Goal: Task Accomplishment & Management: Manage account settings

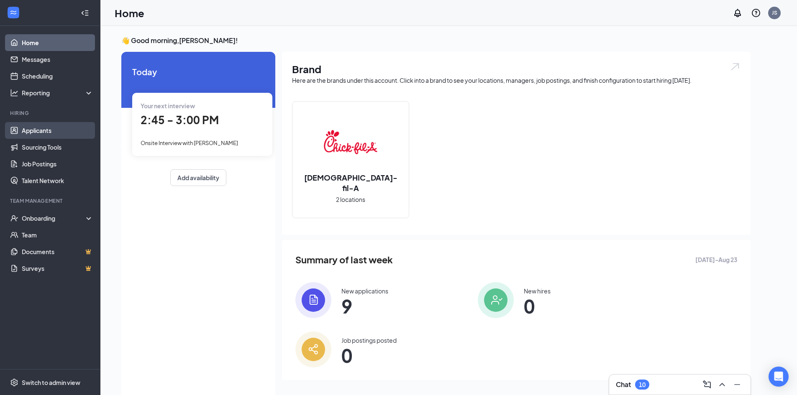
click at [46, 128] on link "Applicants" at bounding box center [58, 130] width 72 height 17
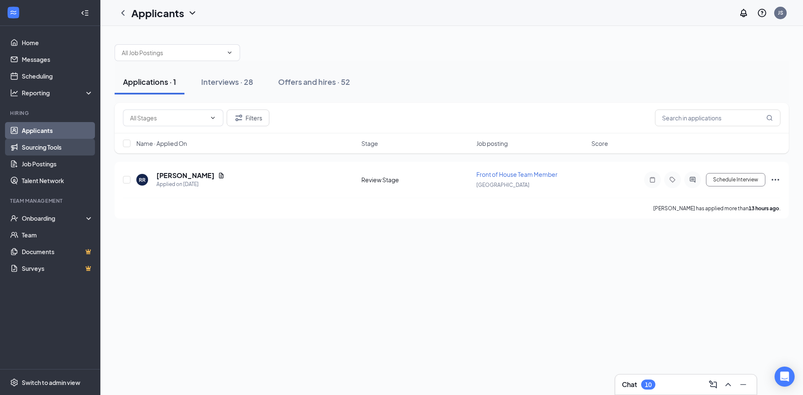
click at [39, 148] on link "Sourcing Tools" at bounding box center [58, 147] width 72 height 17
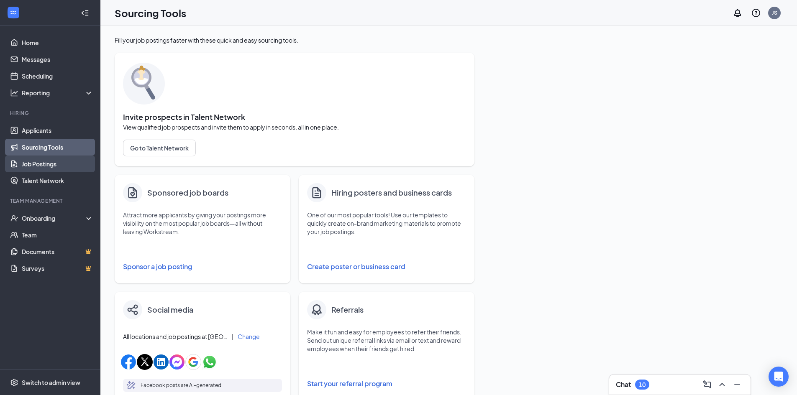
click at [56, 157] on link "Job Postings" at bounding box center [58, 164] width 72 height 17
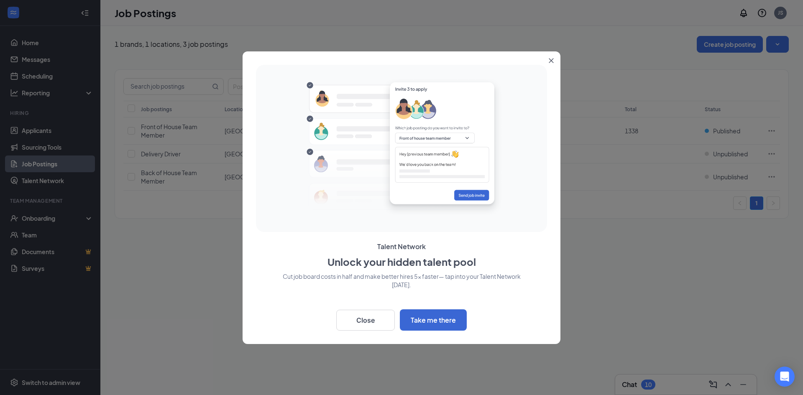
click at [549, 64] on button "Close" at bounding box center [552, 58] width 15 height 15
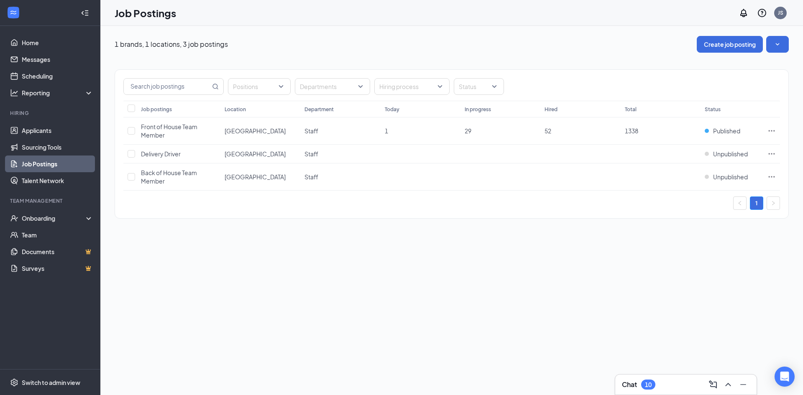
click at [55, 122] on ul "Applicants Sourcing Tools Job Postings Talent Network" at bounding box center [50, 155] width 100 height 67
click at [56, 69] on link "Scheduling" at bounding box center [58, 76] width 72 height 17
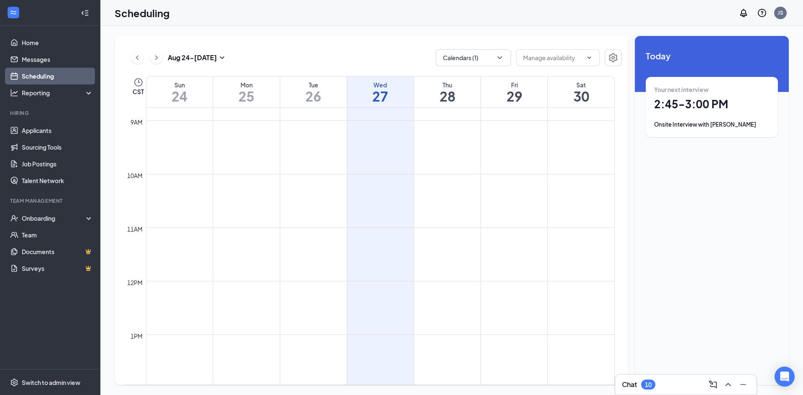
scroll to position [704, 0]
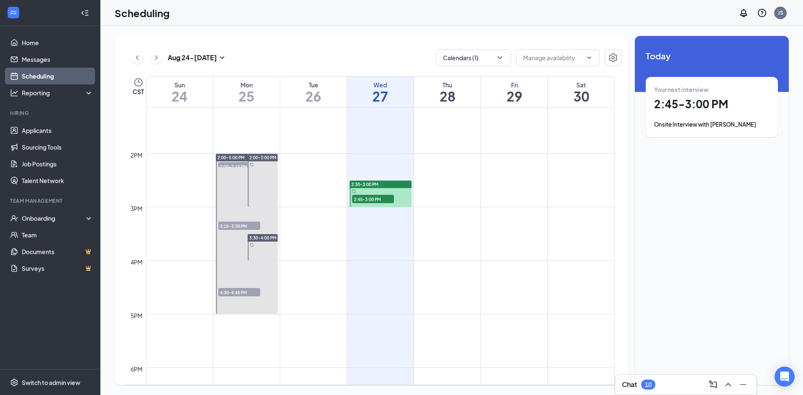
click at [371, 201] on span "2:45-3:00 PM" at bounding box center [373, 199] width 42 height 8
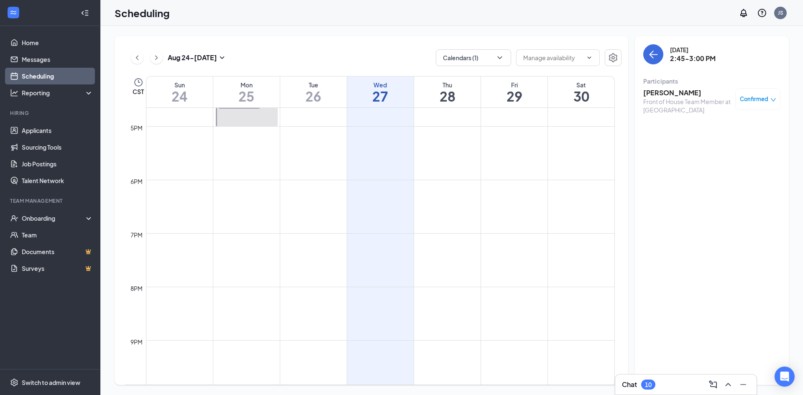
scroll to position [715, 0]
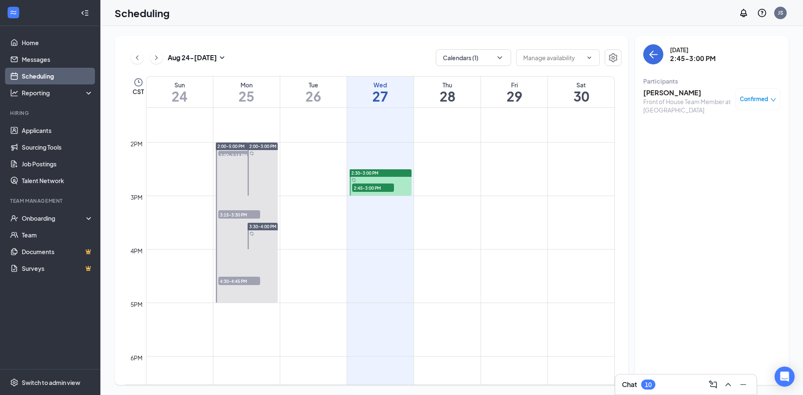
click at [152, 56] on button at bounding box center [156, 57] width 13 height 13
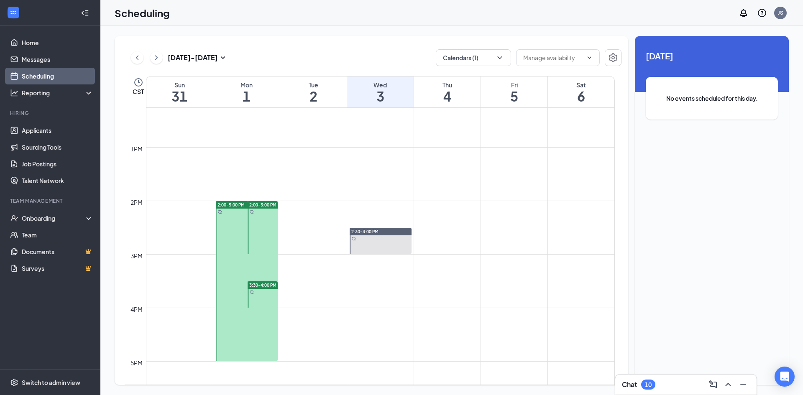
scroll to position [746, 0]
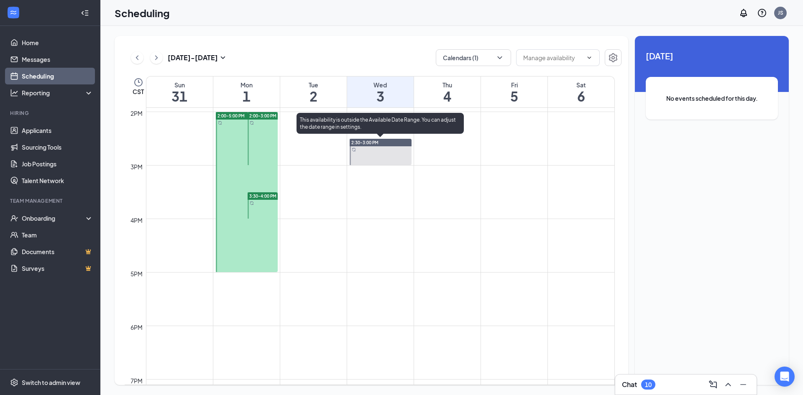
click at [381, 153] on div at bounding box center [381, 152] width 62 height 26
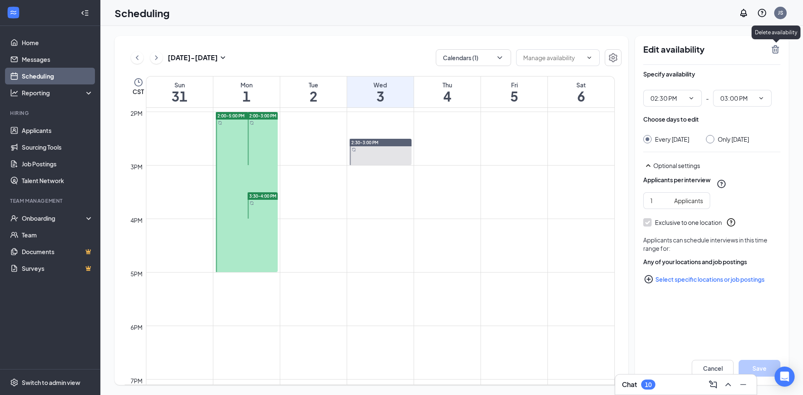
click at [776, 52] on icon "TrashOutline" at bounding box center [775, 49] width 10 height 10
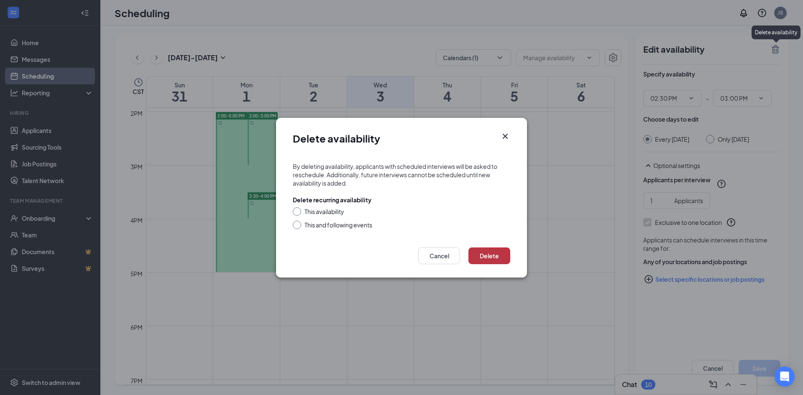
click at [501, 249] on button "Delete" at bounding box center [489, 256] width 42 height 17
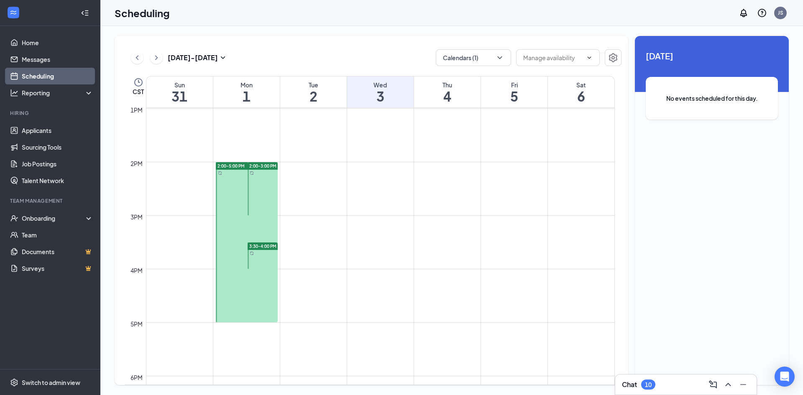
scroll to position [704, 0]
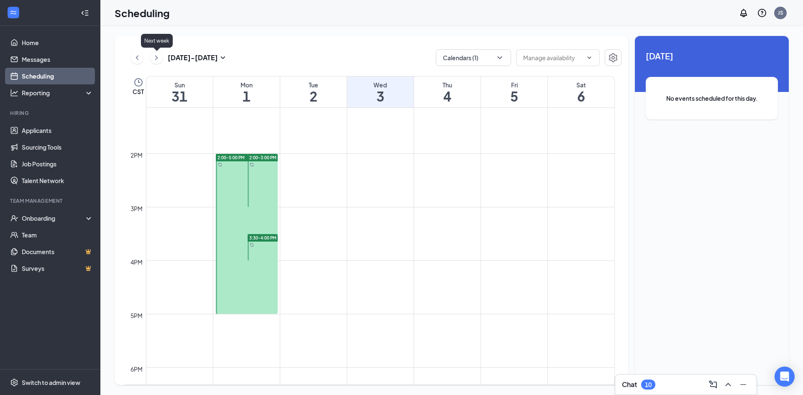
click at [152, 59] on icon "ChevronRight" at bounding box center [156, 58] width 8 height 10
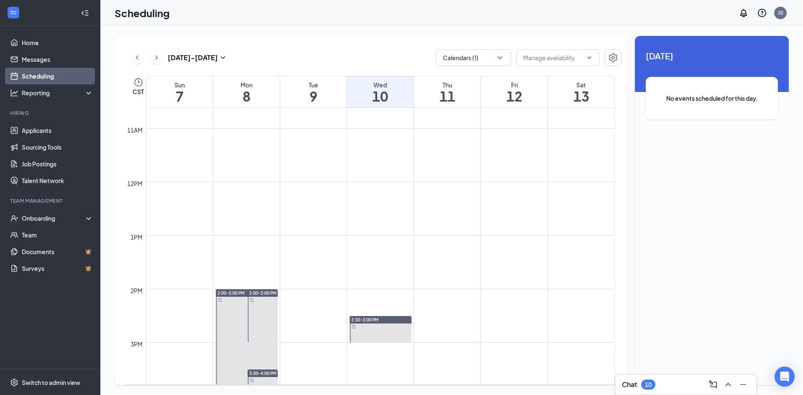
scroll to position [746, 0]
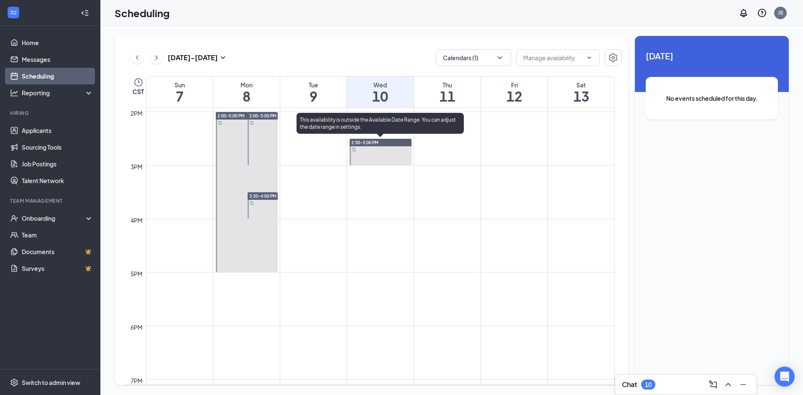
click at [381, 156] on div at bounding box center [381, 152] width 62 height 26
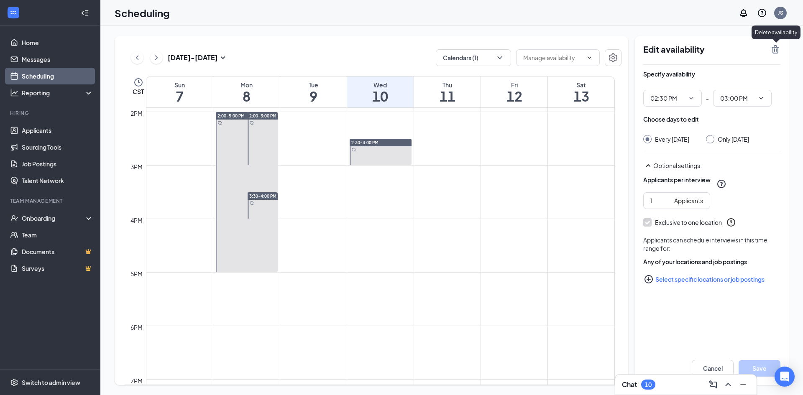
click at [771, 49] on icon "TrashOutline" at bounding box center [775, 49] width 10 height 10
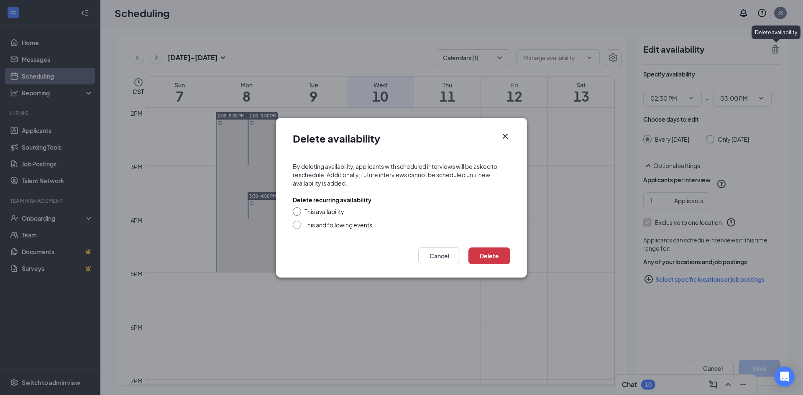
click at [330, 223] on div "This and following events" at bounding box center [338, 225] width 68 height 8
click at [299, 223] on input "This and following events" at bounding box center [296, 224] width 6 height 6
radio input "true"
click at [510, 252] on div "Delete Cancel" at bounding box center [401, 258] width 251 height 38
click at [504, 253] on button "Delete" at bounding box center [489, 256] width 42 height 17
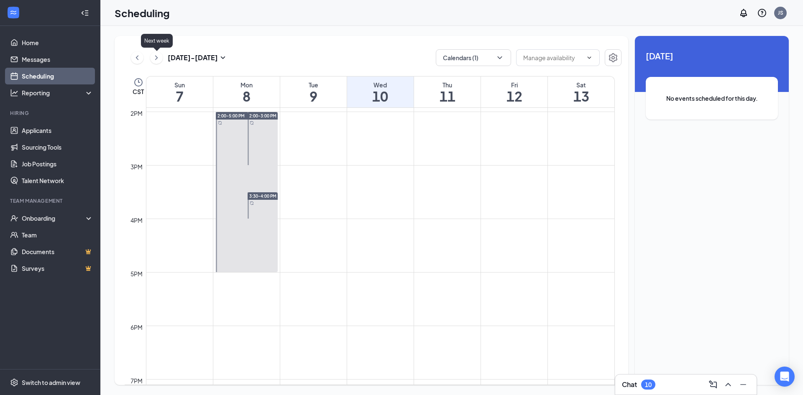
click at [155, 56] on icon "ChevronRight" at bounding box center [156, 57] width 3 height 5
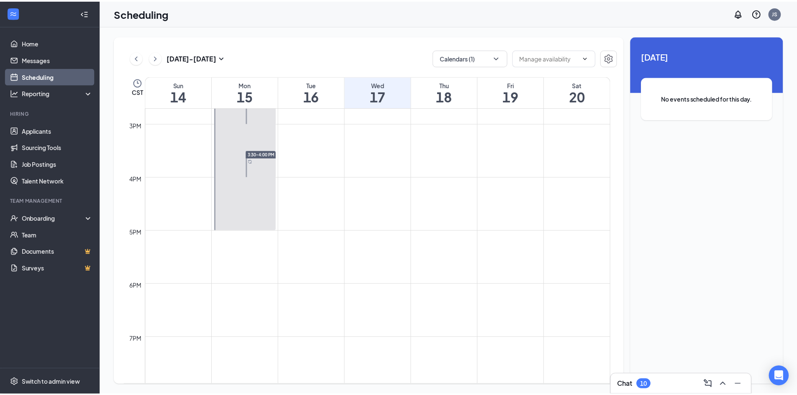
scroll to position [1008, 0]
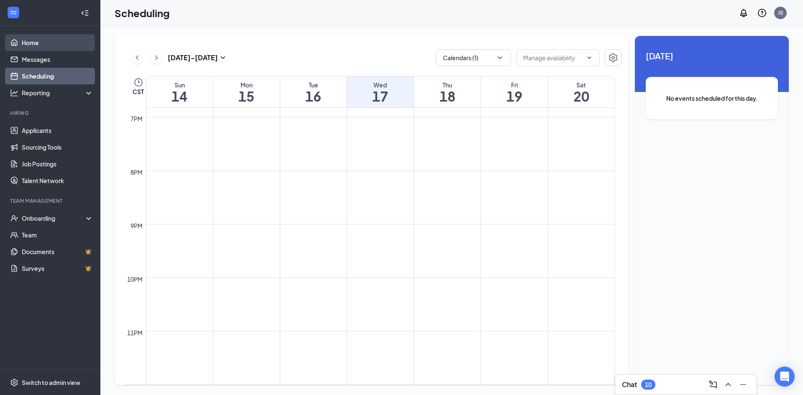
click at [31, 42] on link "Home" at bounding box center [58, 42] width 72 height 17
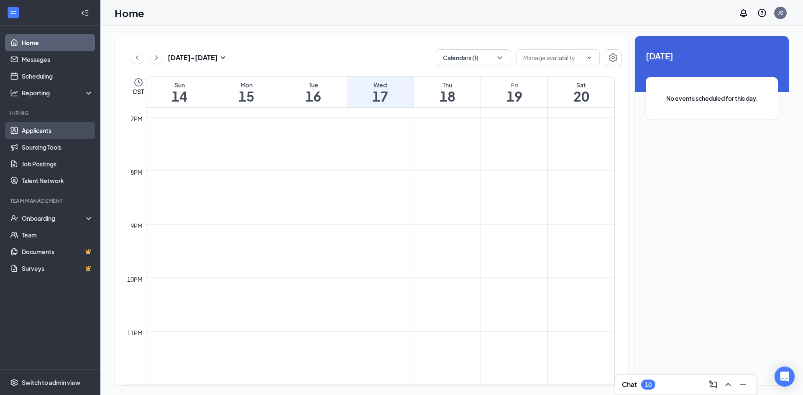
click at [57, 132] on link "Applicants" at bounding box center [58, 130] width 72 height 17
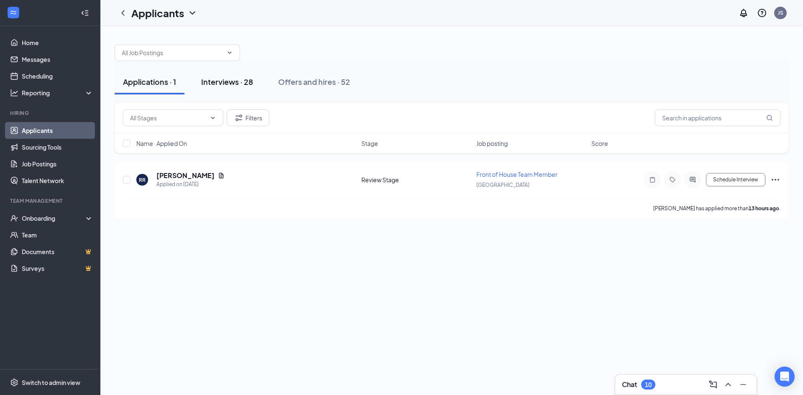
click at [236, 81] on div "Interviews · 28" at bounding box center [227, 82] width 52 height 10
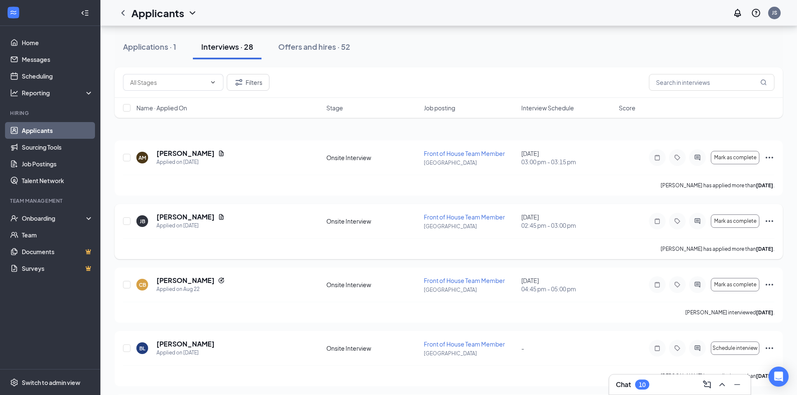
scroll to position [42, 0]
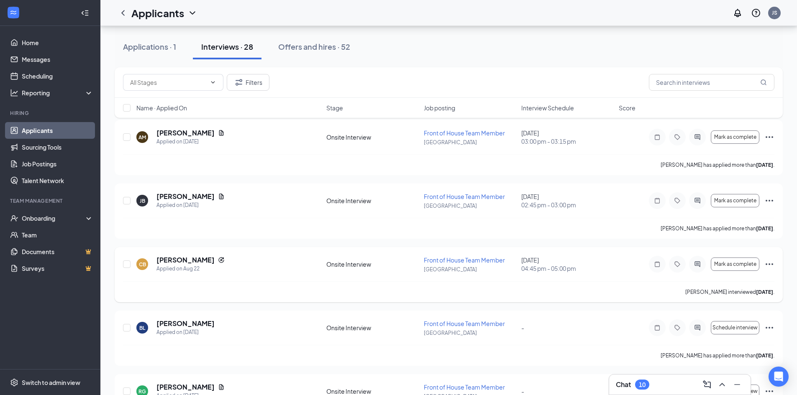
click at [767, 263] on icon "Ellipses" at bounding box center [769, 264] width 10 height 10
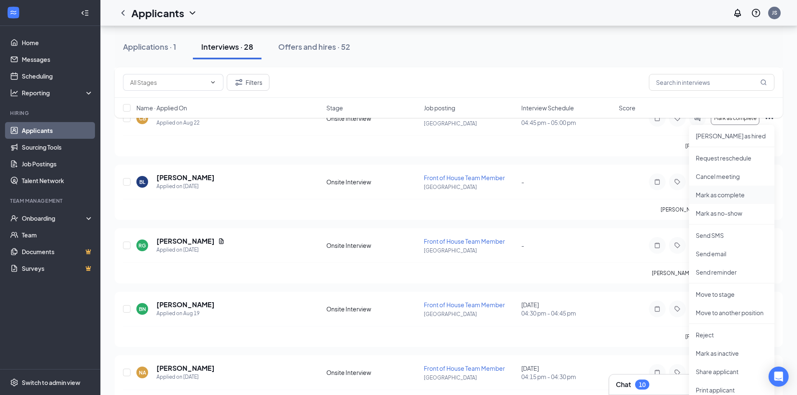
scroll to position [209, 0]
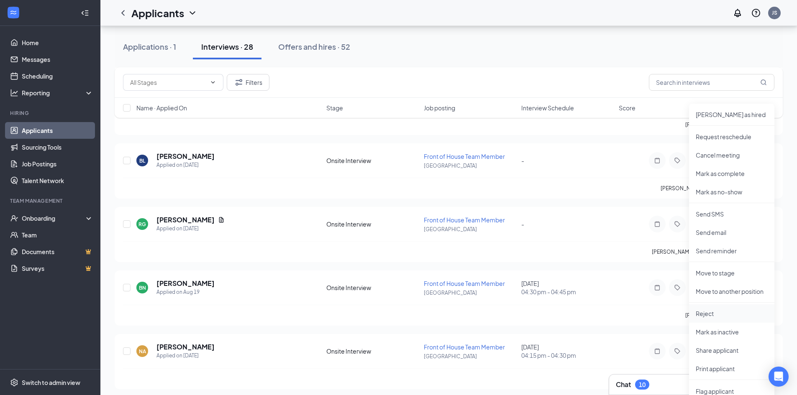
click at [736, 312] on p "Reject" at bounding box center [731, 313] width 72 height 8
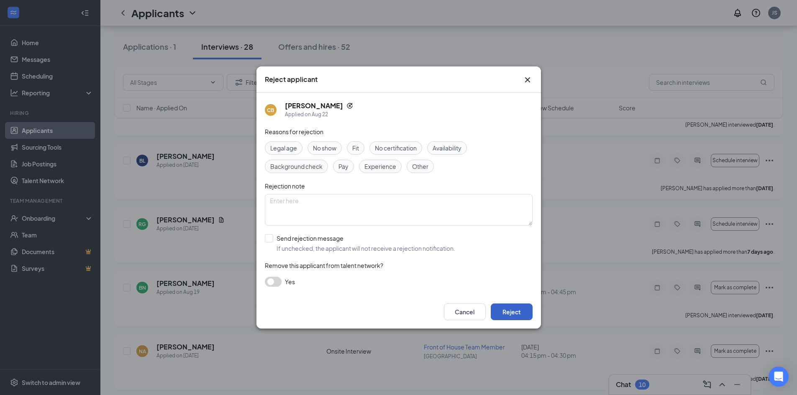
click at [522, 314] on button "Reject" at bounding box center [512, 312] width 42 height 17
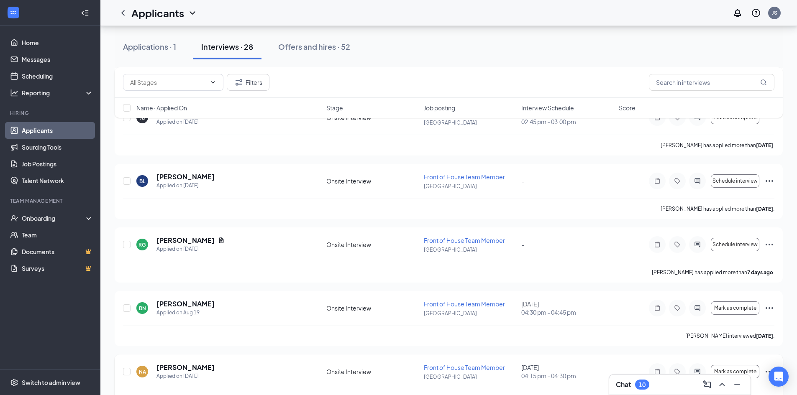
scroll to position [125, 0]
click at [770, 304] on icon "Ellipses" at bounding box center [769, 308] width 10 height 10
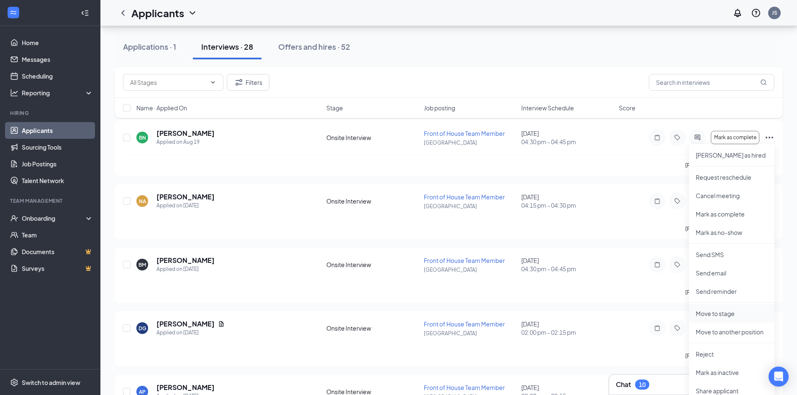
scroll to position [335, 0]
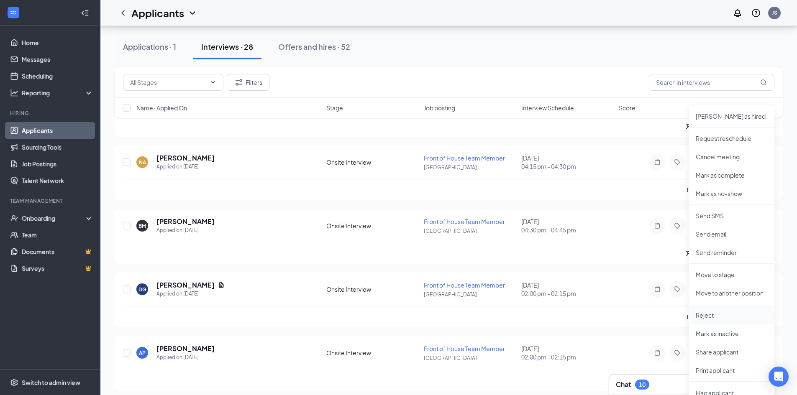
click at [724, 309] on li "Reject" at bounding box center [731, 315] width 85 height 18
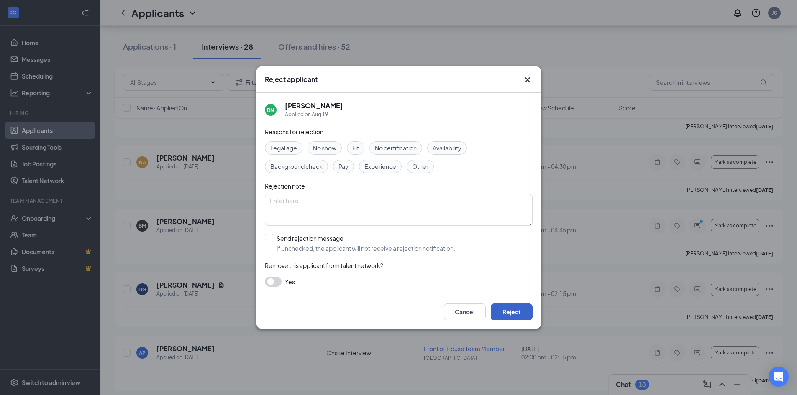
click at [518, 309] on button "Reject" at bounding box center [512, 312] width 42 height 17
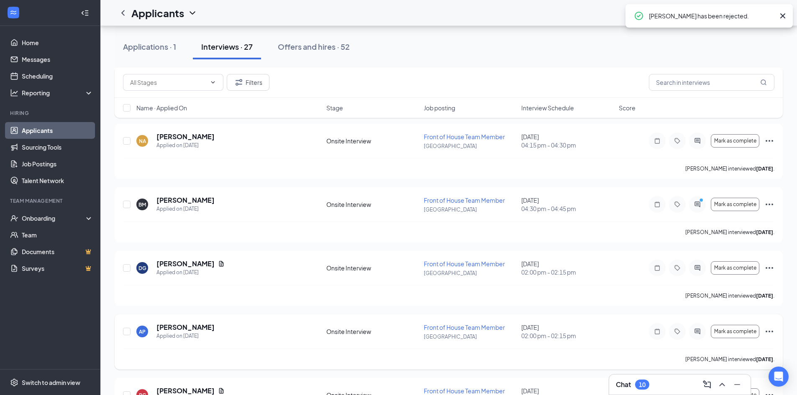
scroll to position [209, 0]
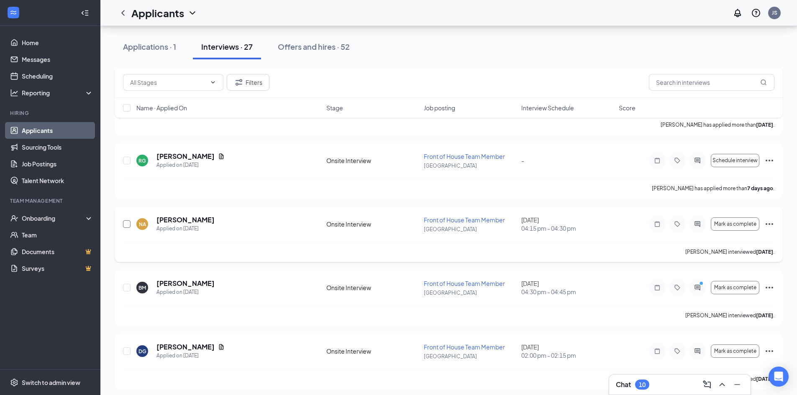
click at [125, 227] on input "checkbox" at bounding box center [127, 224] width 8 height 8
checkbox input "true"
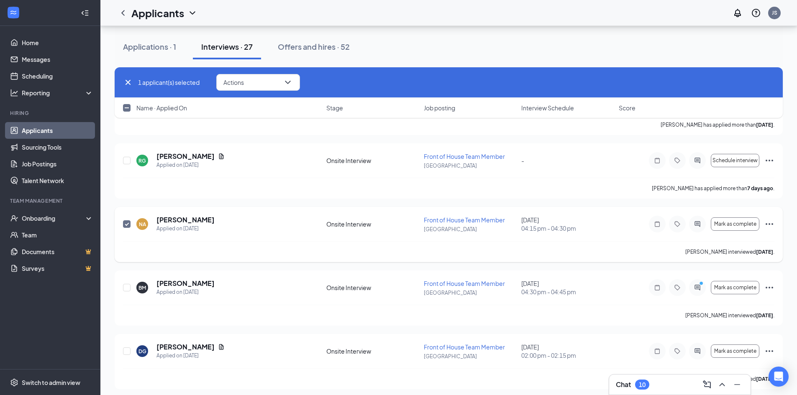
scroll to position [251, 0]
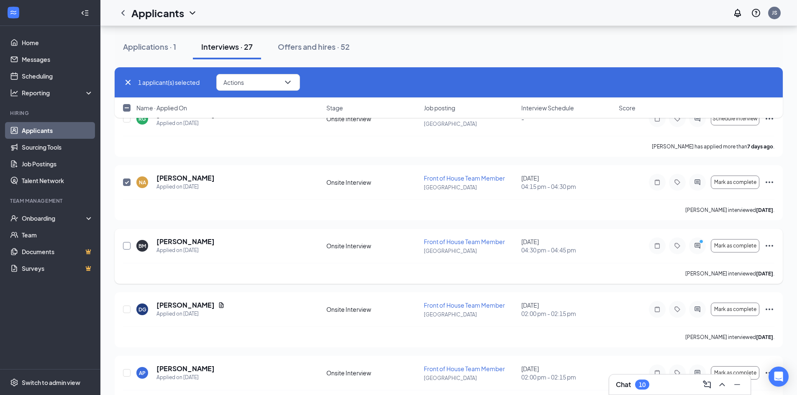
click at [124, 248] on input "checkbox" at bounding box center [127, 246] width 8 height 8
checkbox input "true"
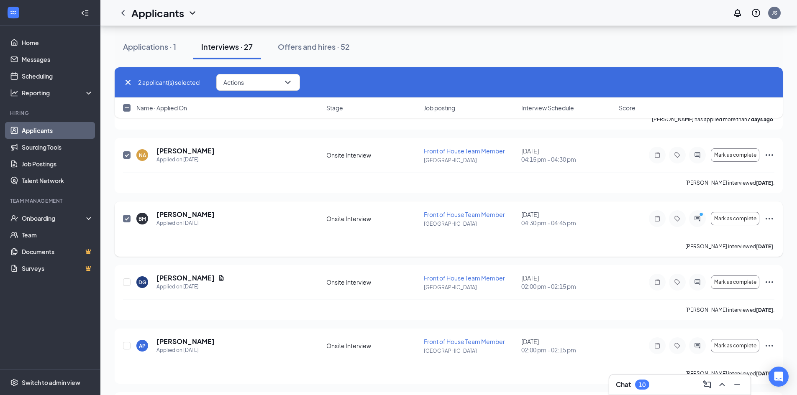
scroll to position [293, 0]
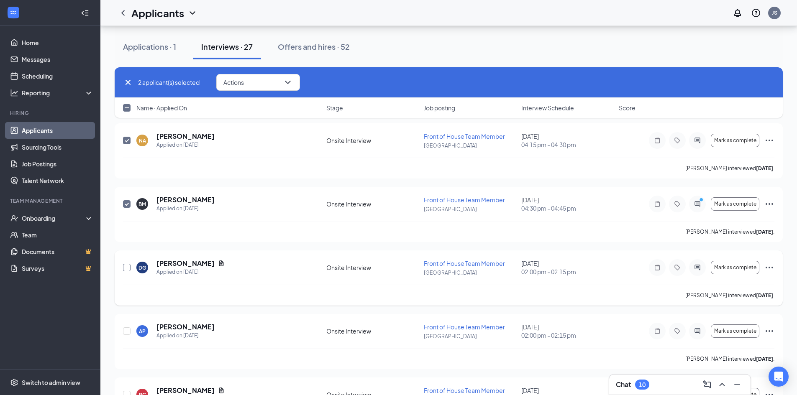
click at [128, 266] on input "checkbox" at bounding box center [127, 268] width 8 height 8
checkbox input "true"
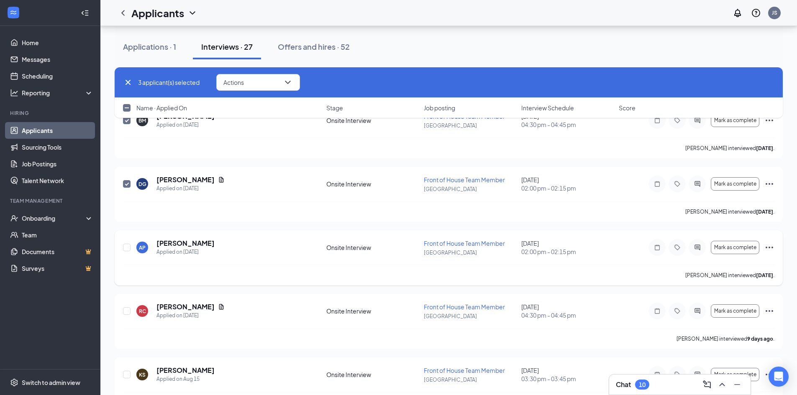
click at [128, 253] on div at bounding box center [127, 248] width 8 height 18
click at [128, 247] on input "checkbox" at bounding box center [127, 248] width 8 height 8
checkbox input "true"
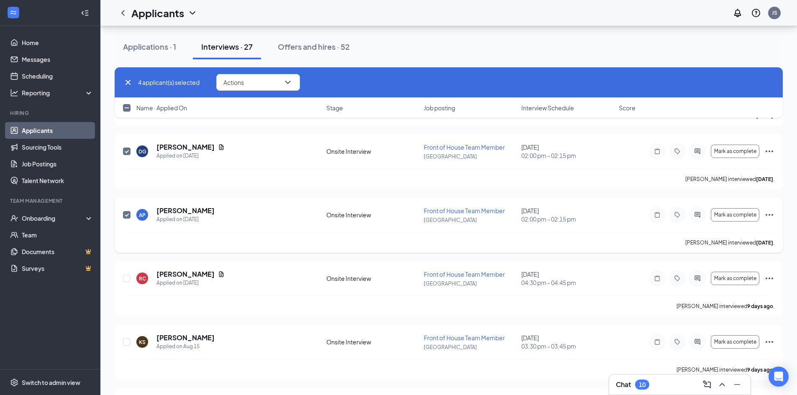
scroll to position [460, 0]
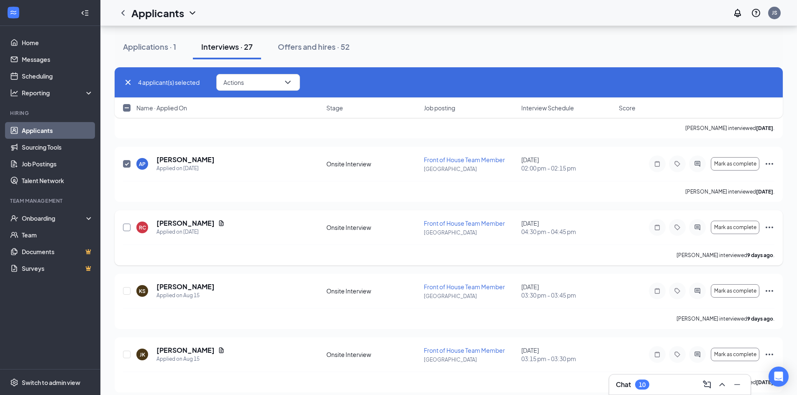
click at [126, 228] on input "checkbox" at bounding box center [127, 228] width 8 height 8
checkbox input "true"
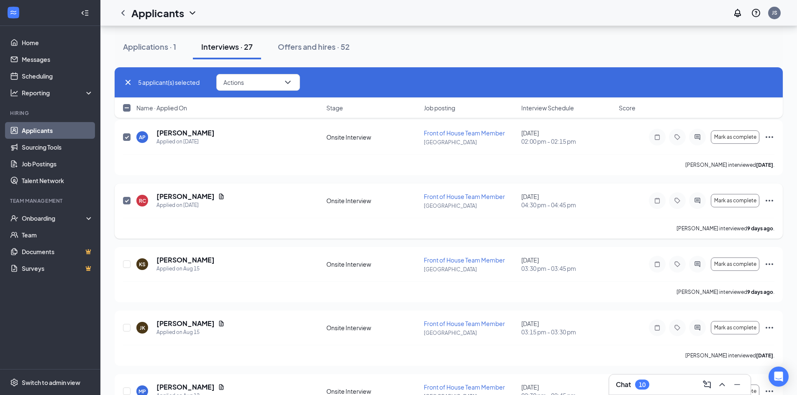
scroll to position [502, 0]
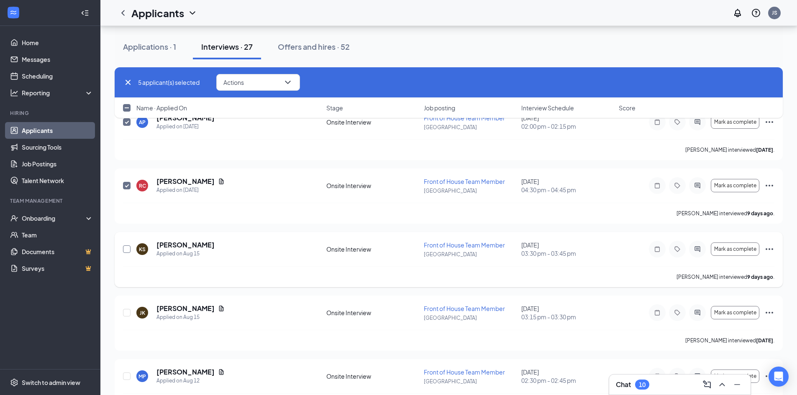
click at [128, 249] on input "checkbox" at bounding box center [127, 249] width 8 height 8
checkbox input "true"
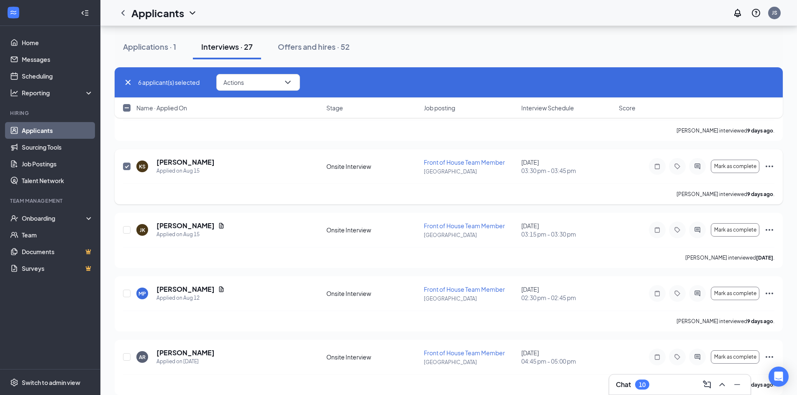
scroll to position [585, 0]
click at [125, 232] on input "checkbox" at bounding box center [127, 229] width 8 height 8
checkbox input "true"
click at [128, 292] on input "checkbox" at bounding box center [127, 293] width 8 height 8
checkbox input "true"
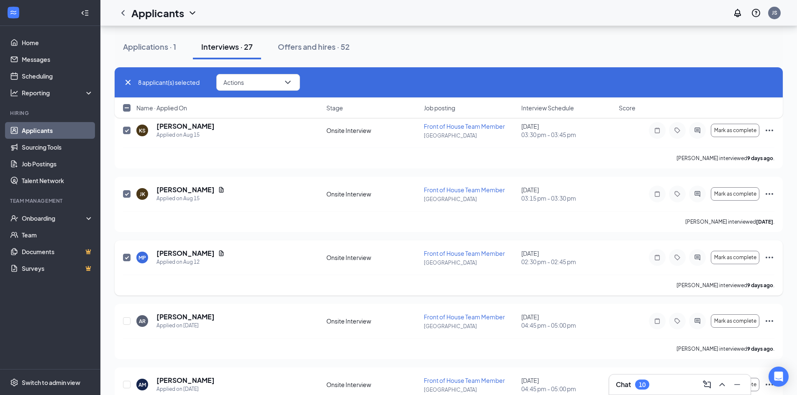
scroll to position [669, 0]
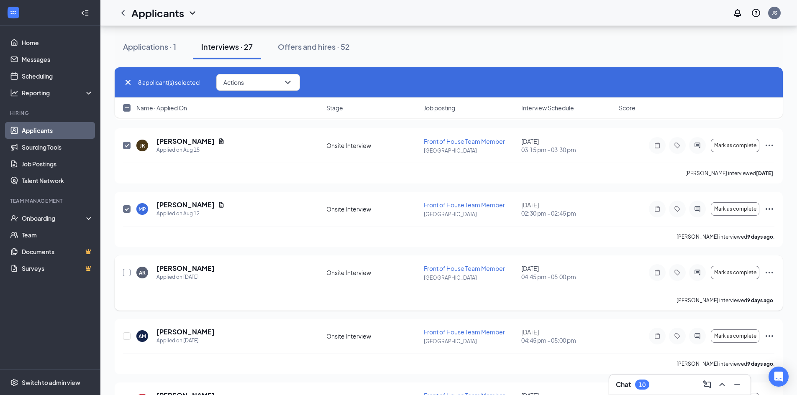
click at [127, 273] on input "checkbox" at bounding box center [127, 273] width 8 height 8
checkbox input "true"
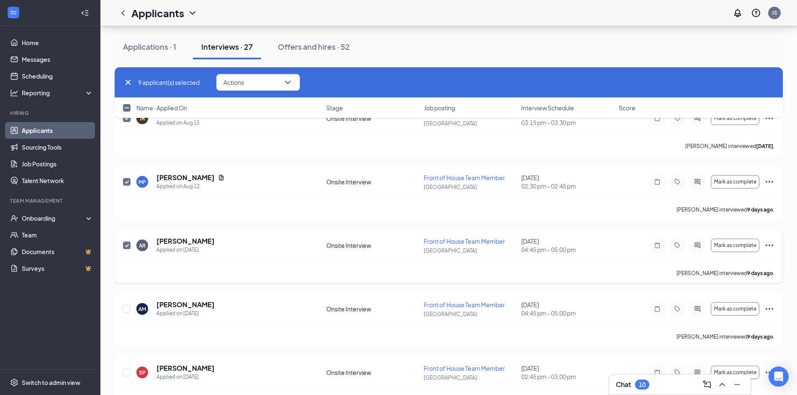
scroll to position [711, 0]
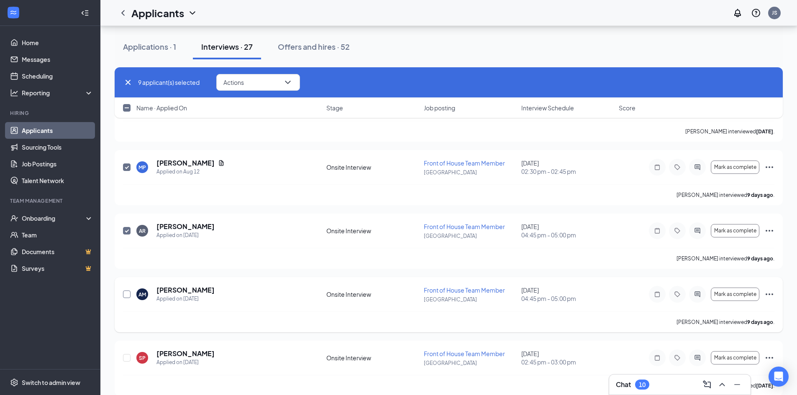
click at [125, 296] on input "checkbox" at bounding box center [127, 295] width 8 height 8
checkbox input "true"
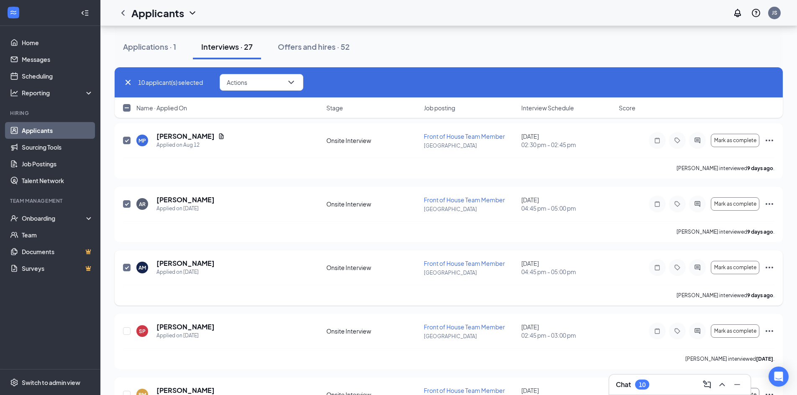
scroll to position [878, 0]
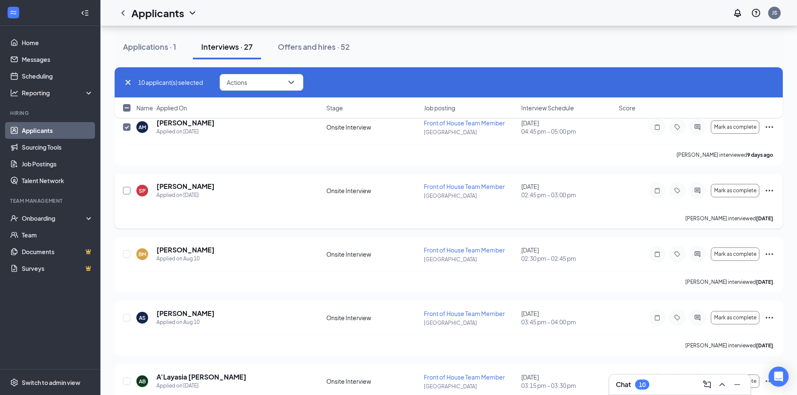
click at [127, 190] on input "checkbox" at bounding box center [127, 191] width 8 height 8
checkbox input "true"
click at [129, 256] on input "checkbox" at bounding box center [127, 255] width 8 height 8
checkbox input "true"
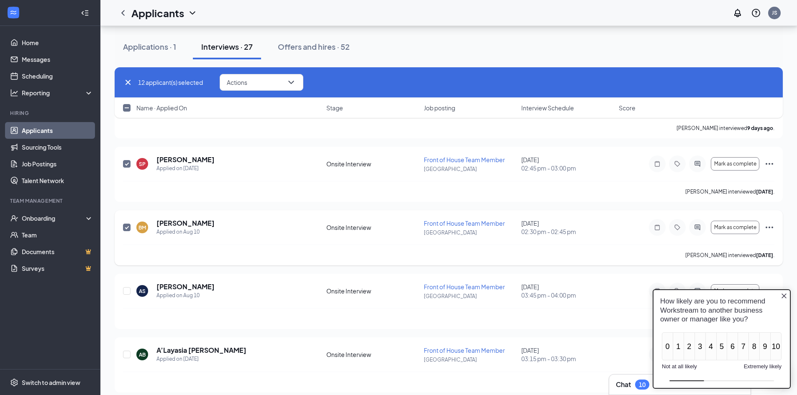
scroll to position [920, 0]
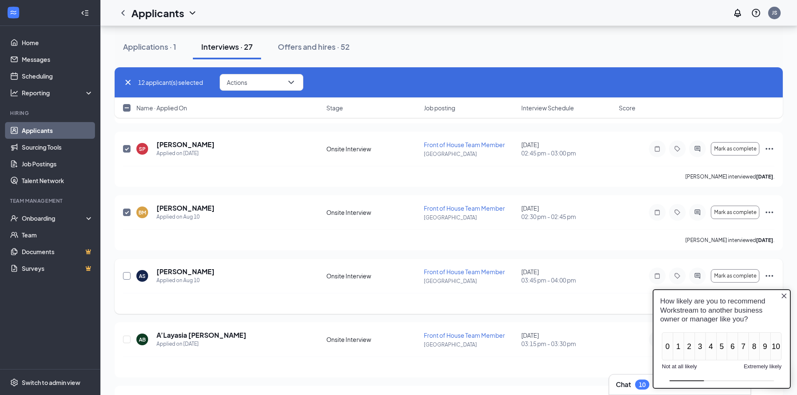
click at [125, 276] on input "checkbox" at bounding box center [127, 276] width 8 height 8
checkbox input "true"
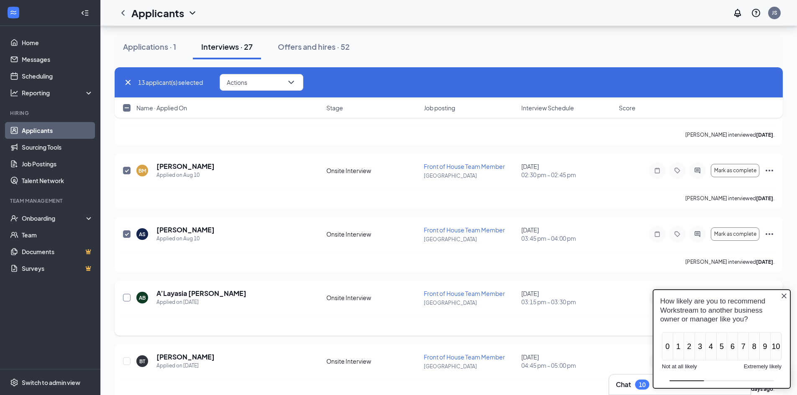
click at [128, 296] on input "checkbox" at bounding box center [127, 298] width 8 height 8
checkbox input "true"
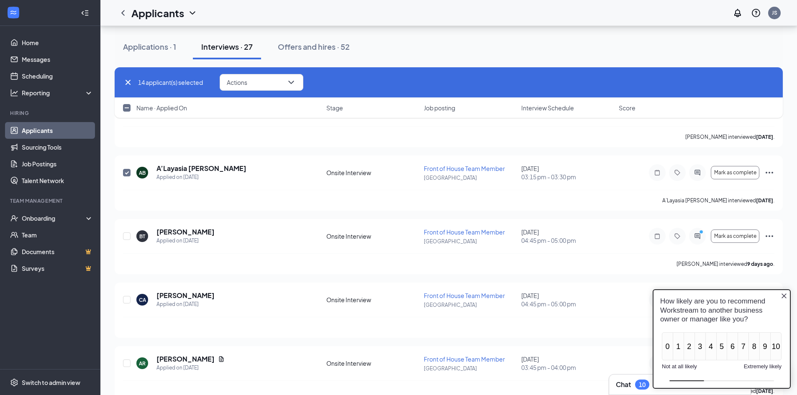
scroll to position [1087, 0]
click at [124, 243] on div at bounding box center [127, 236] width 8 height 18
click at [126, 237] on input "checkbox" at bounding box center [127, 236] width 8 height 8
checkbox input "true"
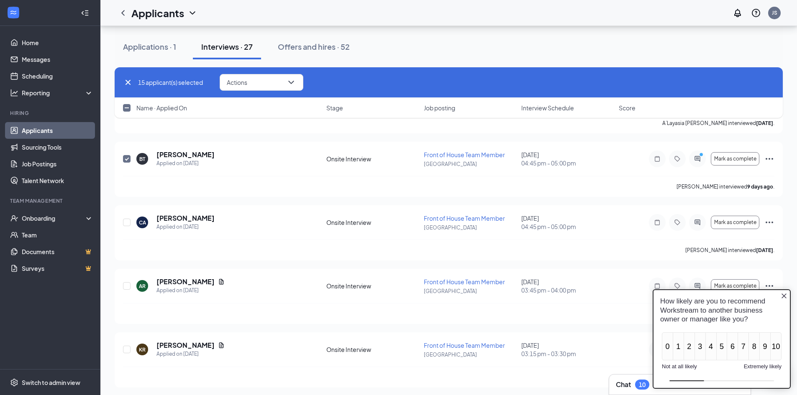
scroll to position [1171, 0]
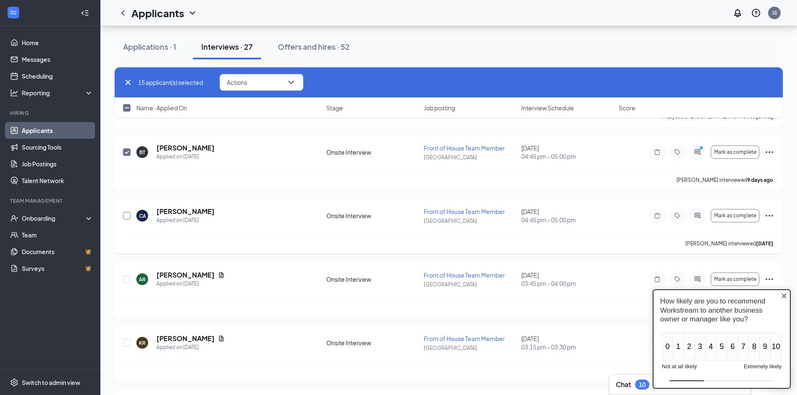
click at [128, 213] on input "checkbox" at bounding box center [127, 216] width 8 height 8
checkbox input "true"
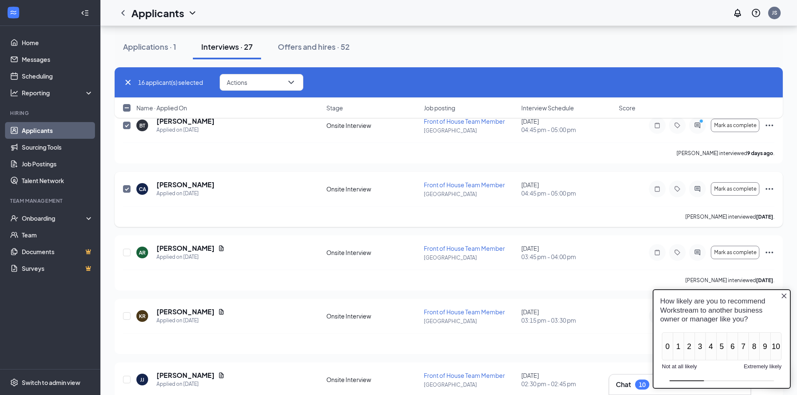
scroll to position [1213, 0]
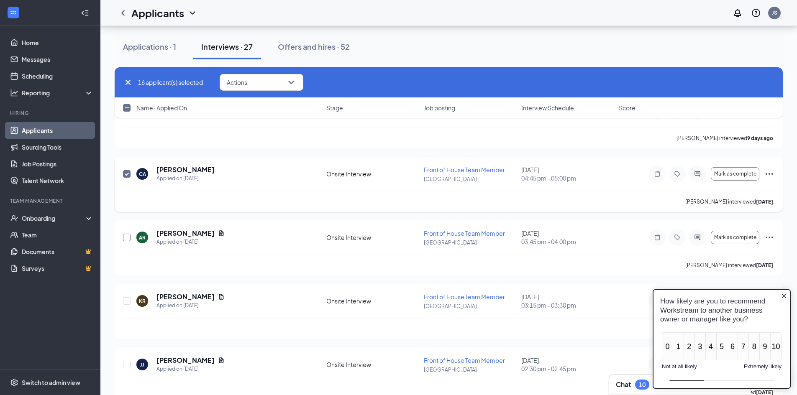
click at [127, 235] on input "checkbox" at bounding box center [127, 238] width 8 height 8
checkbox input "true"
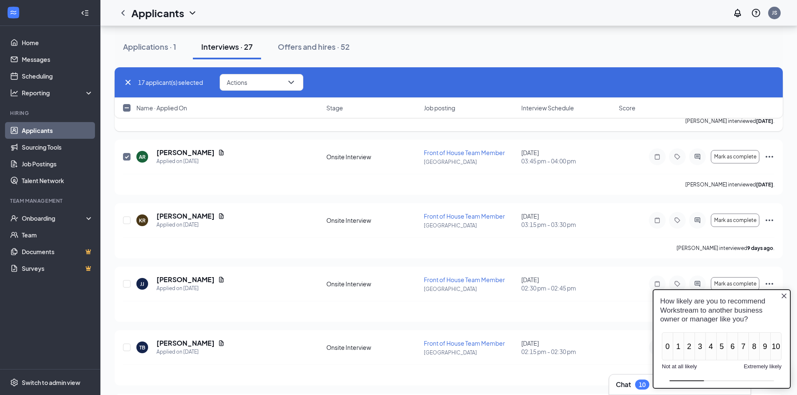
scroll to position [1296, 0]
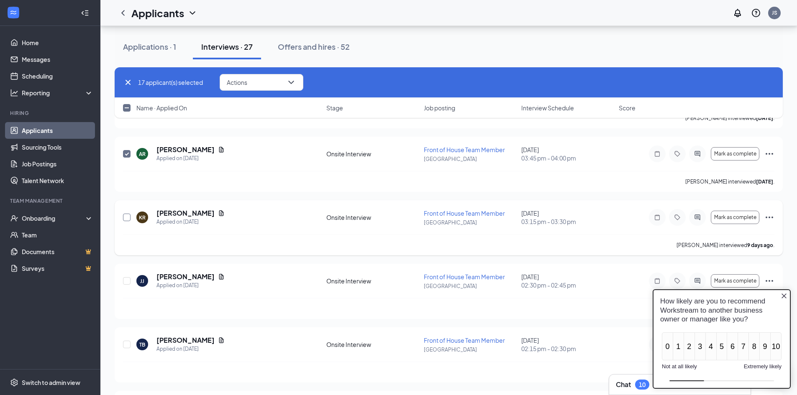
click at [128, 216] on input "checkbox" at bounding box center [127, 218] width 8 height 8
checkbox input "true"
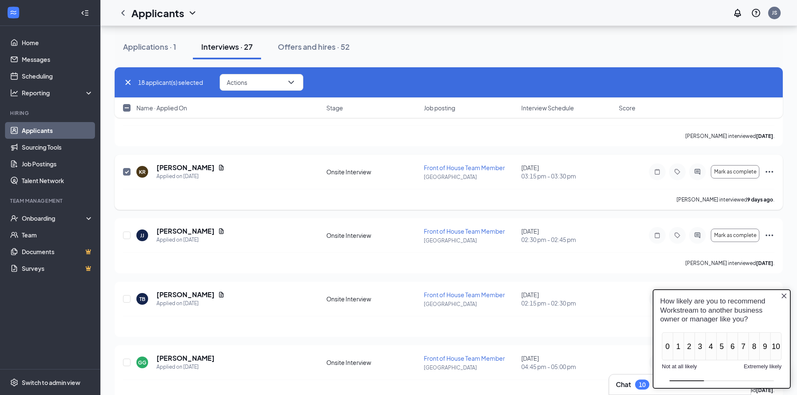
scroll to position [1380, 0]
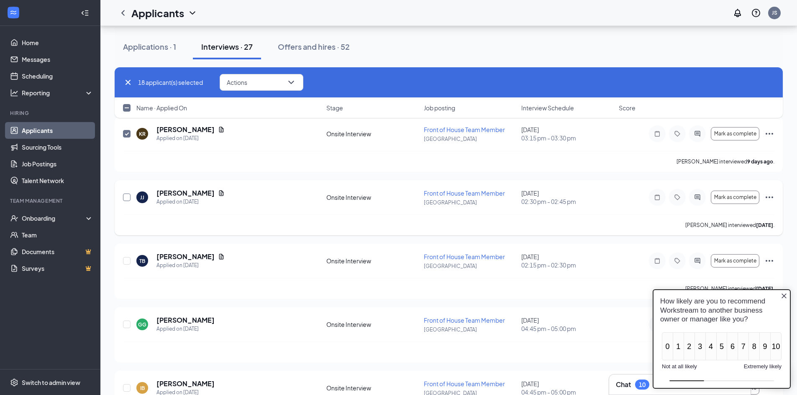
click at [127, 197] on input "checkbox" at bounding box center [127, 198] width 8 height 8
checkbox input "true"
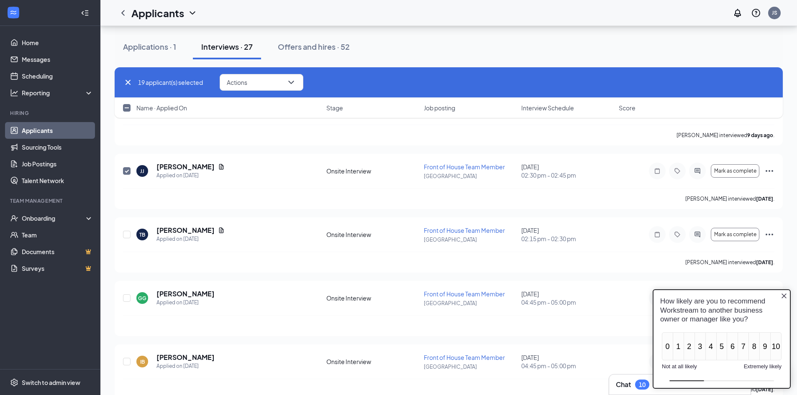
scroll to position [1421, 0]
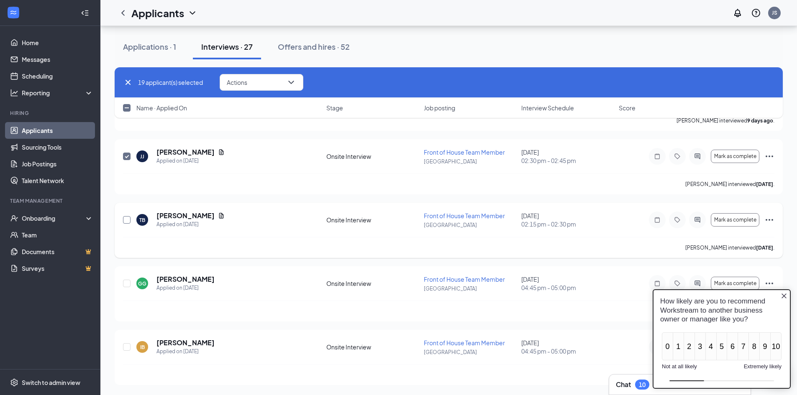
click at [126, 219] on input "checkbox" at bounding box center [127, 220] width 8 height 8
checkbox input "true"
click at [128, 292] on div "[PERSON_NAME] Applied on [DATE] Onsite Interview Front of House Team Member [GE…" at bounding box center [448, 288] width 651 height 26
click at [125, 286] on input "checkbox" at bounding box center [127, 284] width 8 height 8
checkbox input "true"
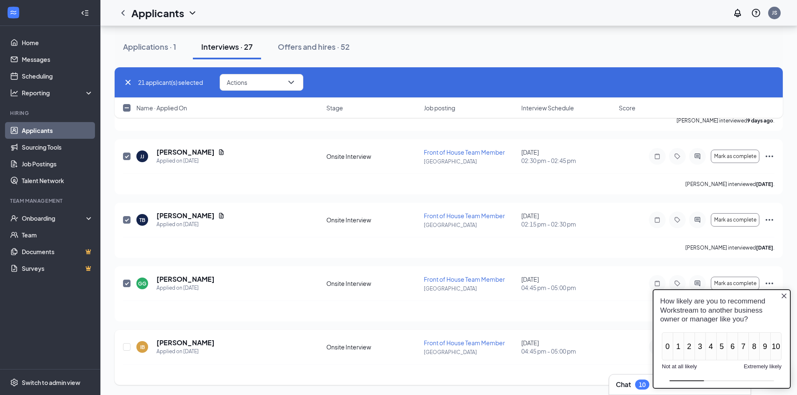
click at [124, 343] on div at bounding box center [127, 347] width 8 height 18
click at [134, 345] on div "IB [PERSON_NAME] Applied on [DATE] Onsite Interview Front of House Team Member …" at bounding box center [448, 351] width 651 height 26
click at [128, 346] on input "checkbox" at bounding box center [127, 347] width 8 height 8
checkbox input "true"
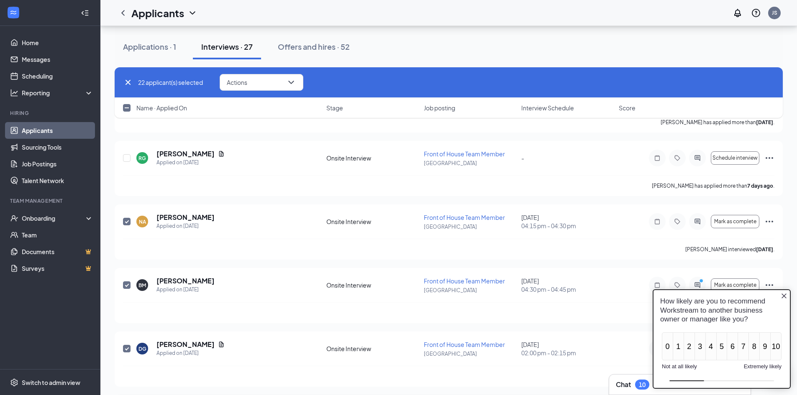
scroll to position [167, 0]
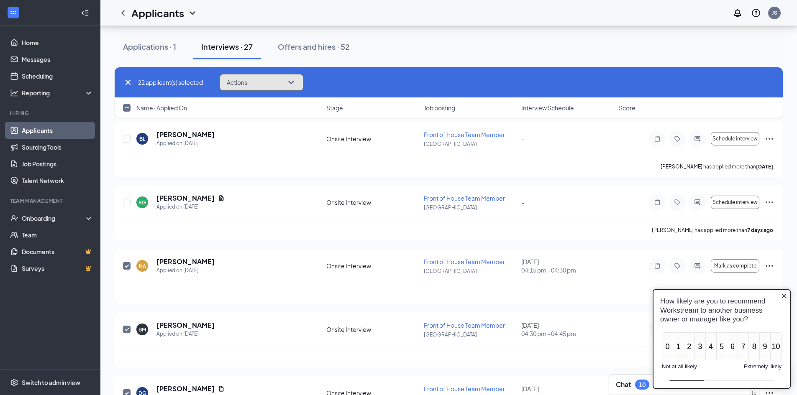
click at [258, 80] on button "Actions" at bounding box center [262, 82] width 84 height 17
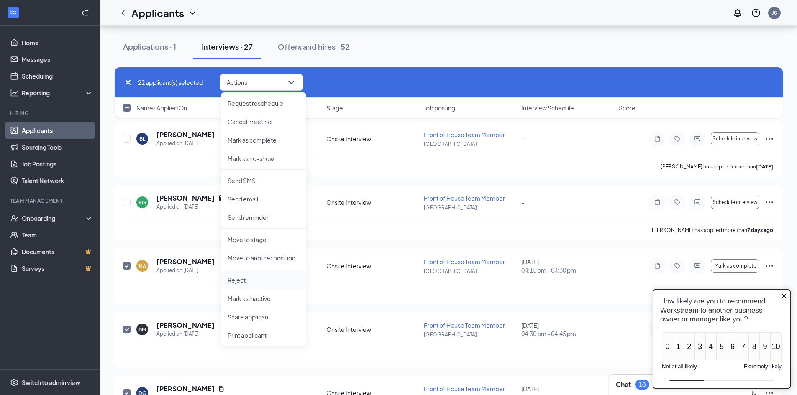
click at [259, 275] on li "Reject" at bounding box center [263, 280] width 85 height 18
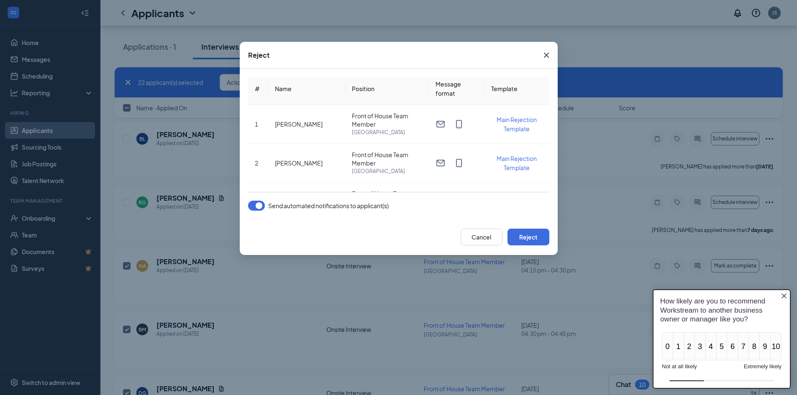
scroll to position [0, 0]
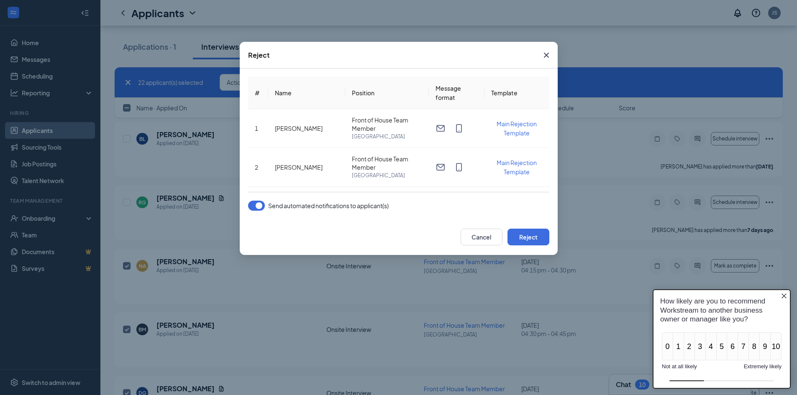
click at [545, 56] on icon "Cross" at bounding box center [545, 55] width 5 height 5
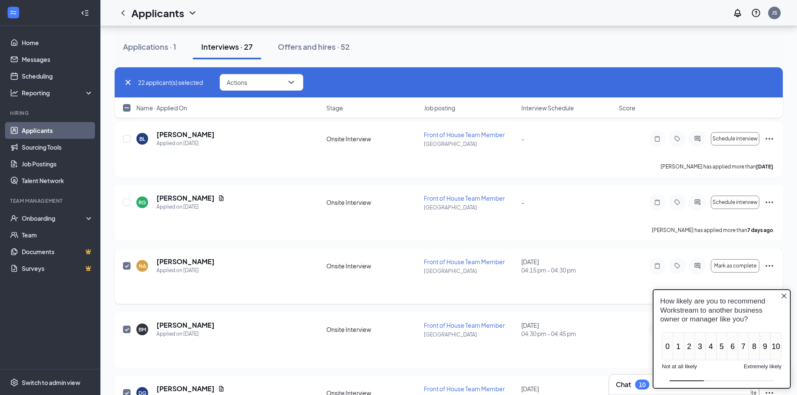
click at [123, 263] on input "checkbox" at bounding box center [127, 266] width 8 height 8
checkbox input "false"
click at [270, 78] on button "Actions" at bounding box center [262, 82] width 84 height 17
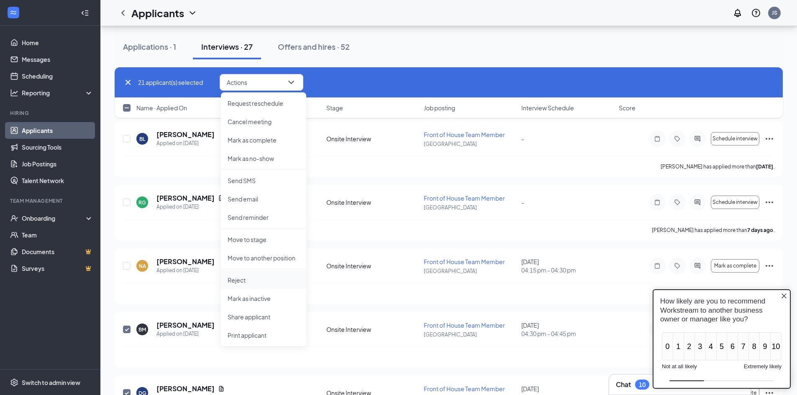
click at [264, 283] on p "Reject" at bounding box center [264, 280] width 72 height 8
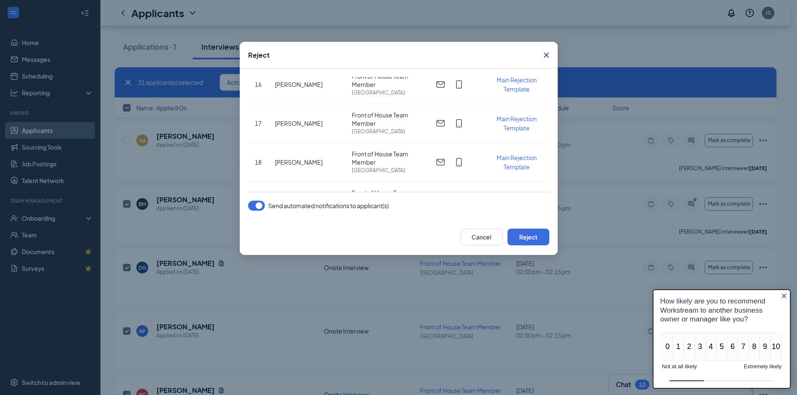
scroll to position [734, 0]
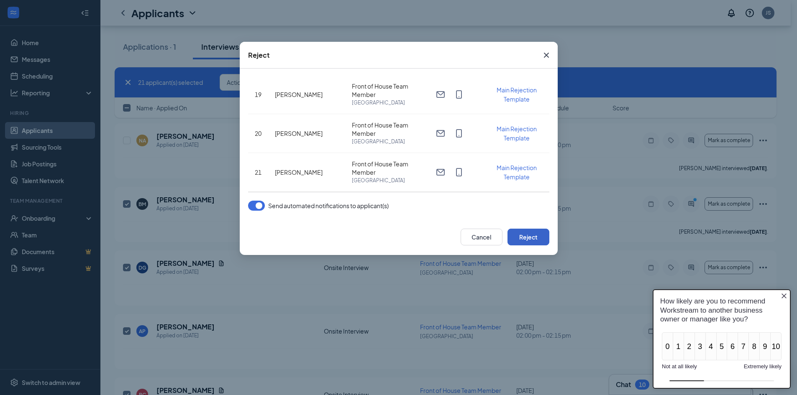
click at [529, 238] on button "Reject" at bounding box center [528, 237] width 42 height 17
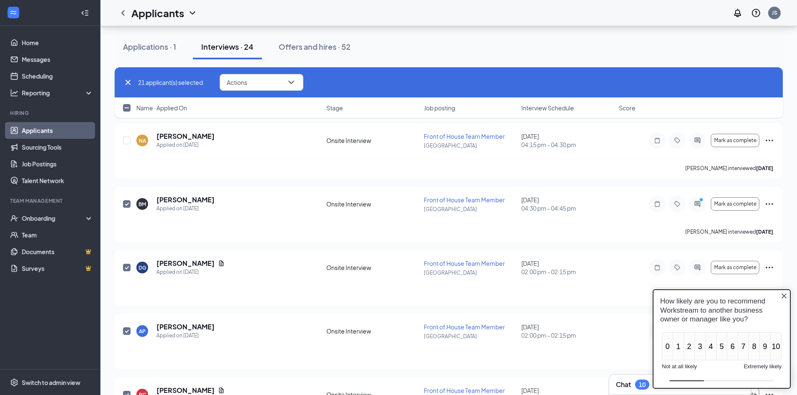
checkbox input "false"
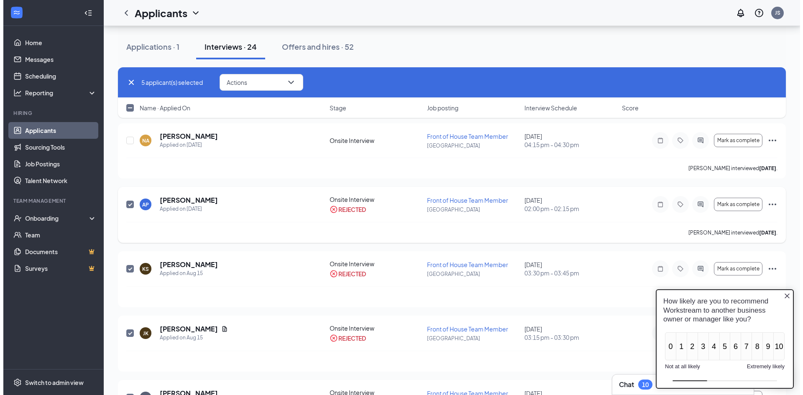
scroll to position [209, 0]
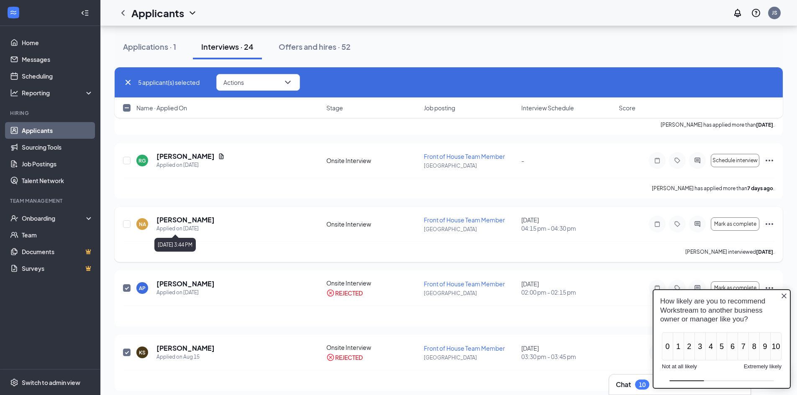
click at [191, 224] on h5 "[PERSON_NAME]" at bounding box center [185, 219] width 58 height 9
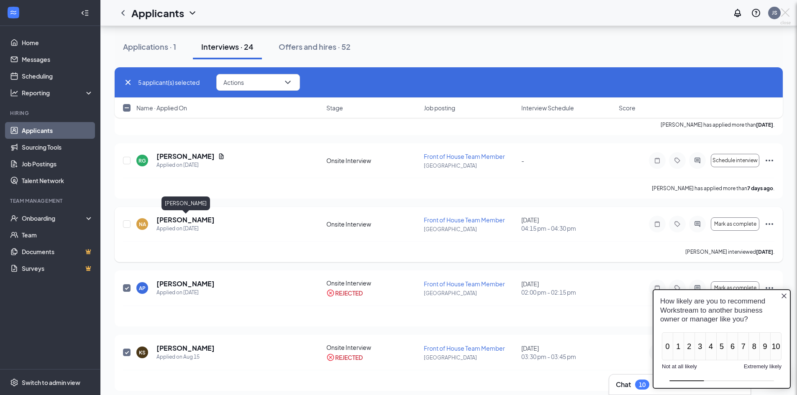
checkbox input "false"
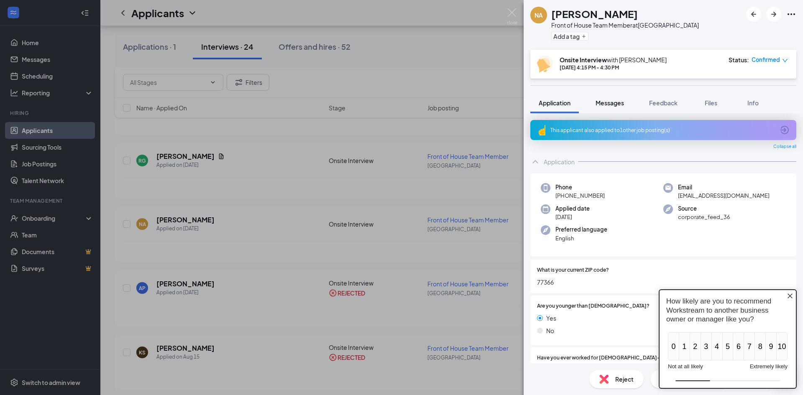
click at [616, 100] on span "Messages" at bounding box center [610, 103] width 28 height 8
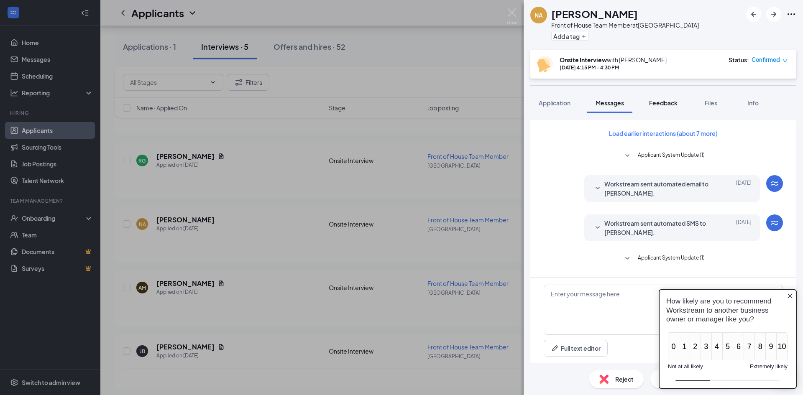
click at [680, 105] on button "Feedback" at bounding box center [663, 102] width 45 height 21
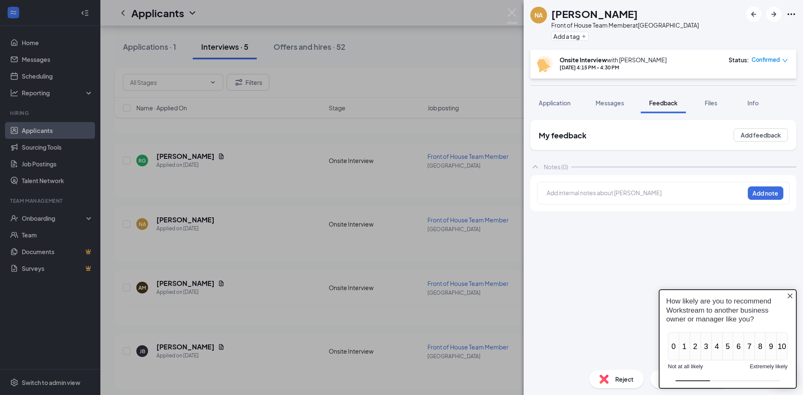
click at [731, 103] on div "Application Messages Feedback Files Info" at bounding box center [663, 102] width 266 height 21
click at [709, 105] on span "Files" at bounding box center [711, 103] width 13 height 8
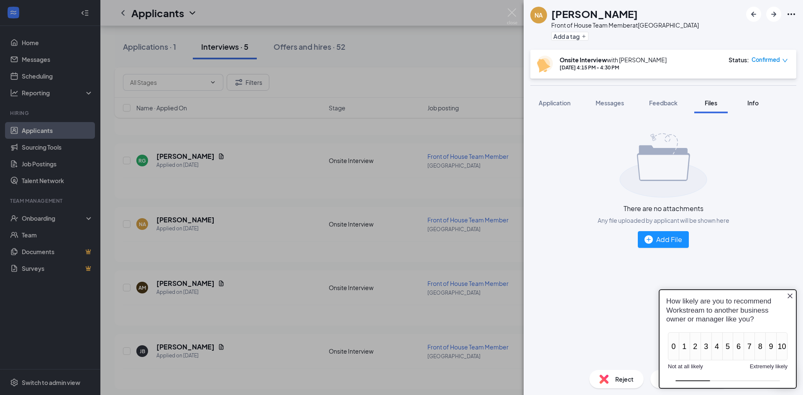
click at [755, 107] on div "Info" at bounding box center [752, 103] width 17 height 8
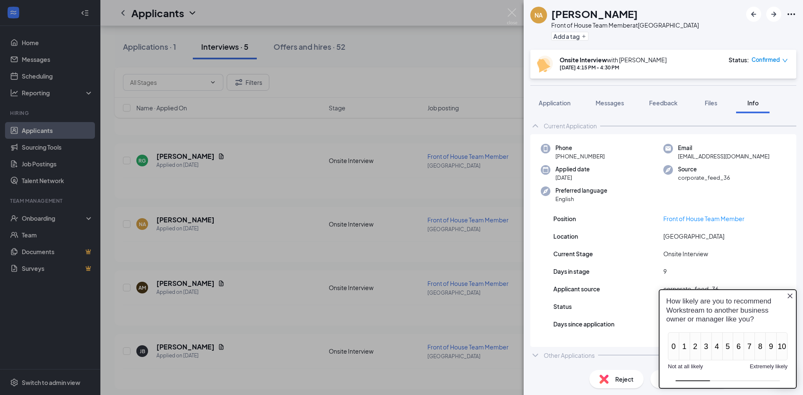
scroll to position [3, 0]
click at [791, 294] on icon "Close button" at bounding box center [790, 296] width 7 height 7
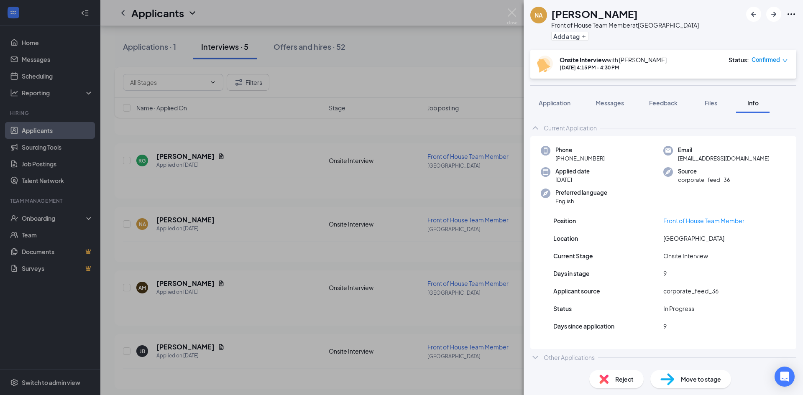
scroll to position [0, 0]
click at [779, 61] on span "Confirmed" at bounding box center [766, 60] width 28 height 8
click at [564, 109] on button "Application" at bounding box center [554, 102] width 49 height 21
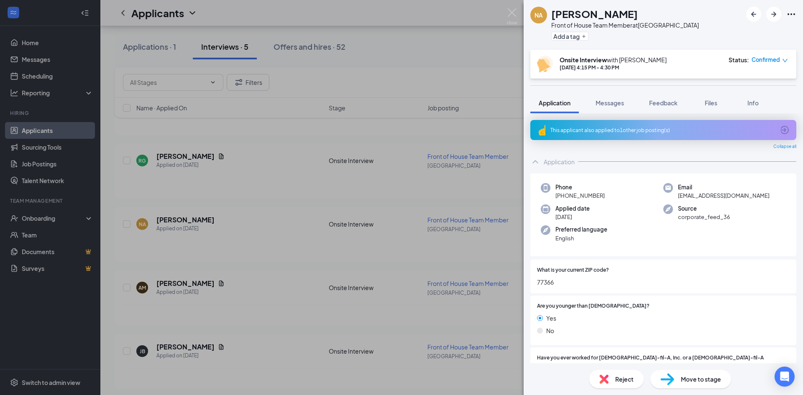
click at [465, 122] on div "NA [PERSON_NAME] Front of House Team Member at [GEOGRAPHIC_DATA] Add a tag Onsi…" at bounding box center [401, 197] width 803 height 395
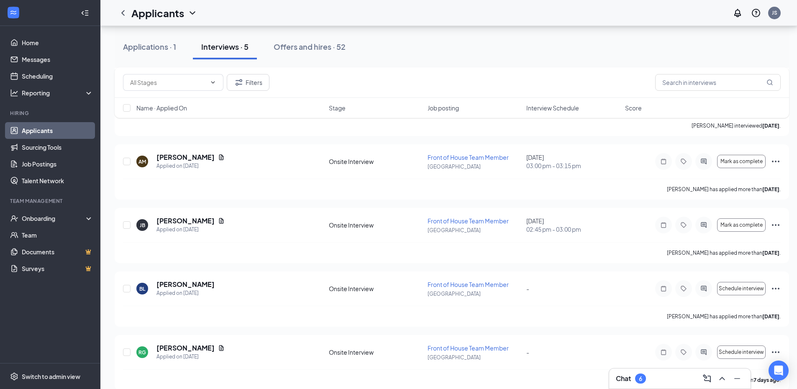
scroll to position [728, 0]
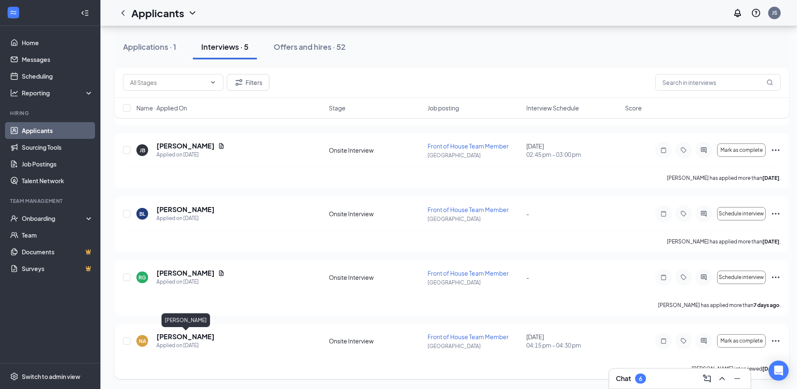
click at [210, 335] on h5 "[PERSON_NAME]" at bounding box center [185, 336] width 58 height 9
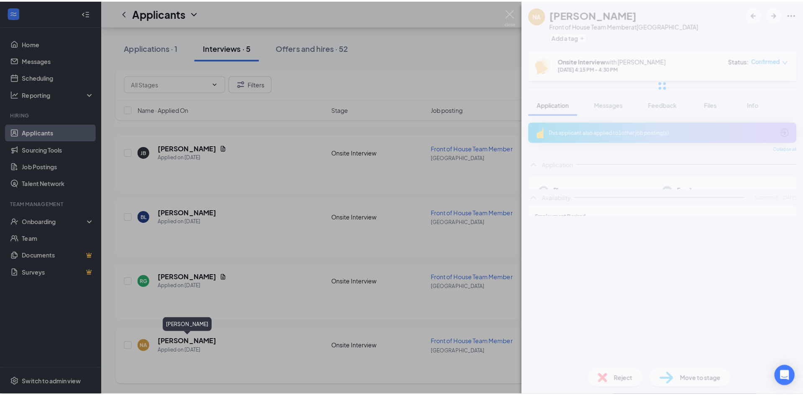
scroll to position [722, 0]
